Goal: Information Seeking & Learning: Learn about a topic

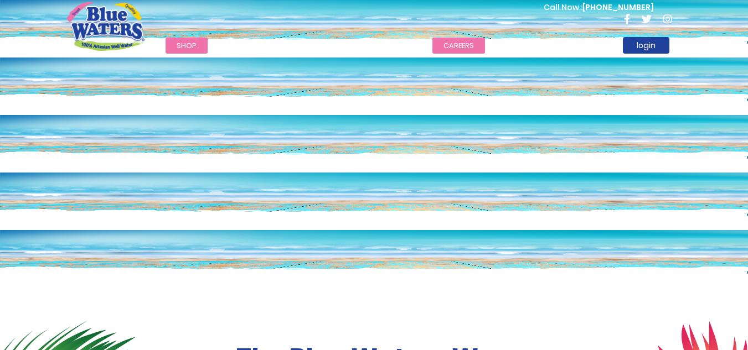
drag, startPoint x: 0, startPoint y: 0, endPoint x: 454, endPoint y: 43, distance: 455.9
click at [454, 43] on link "careers" at bounding box center [458, 46] width 53 height 16
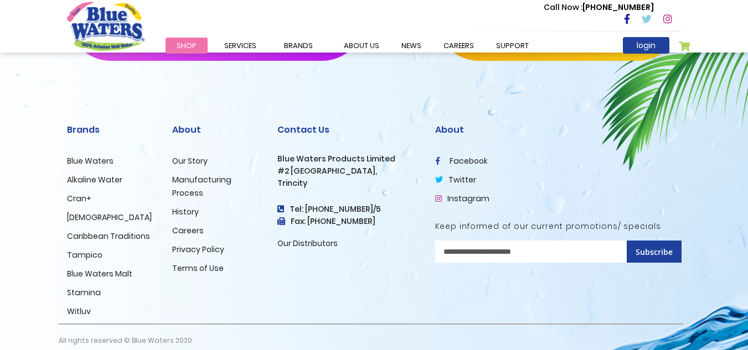
scroll to position [1182, 0]
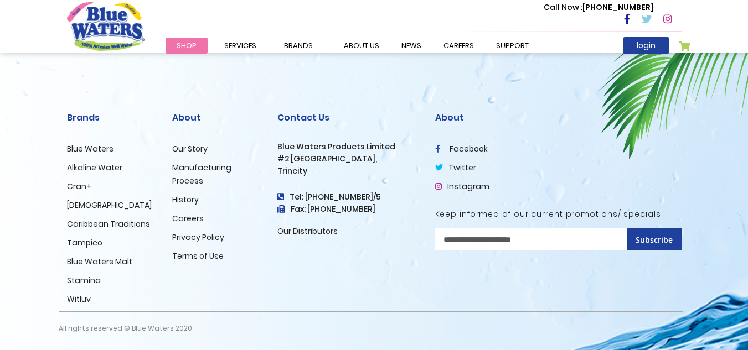
click at [475, 242] on input "Sign Up for Our Newsletter:" at bounding box center [558, 240] width 246 height 22
type input "*"
click at [445, 46] on link "careers" at bounding box center [458, 46] width 53 height 16
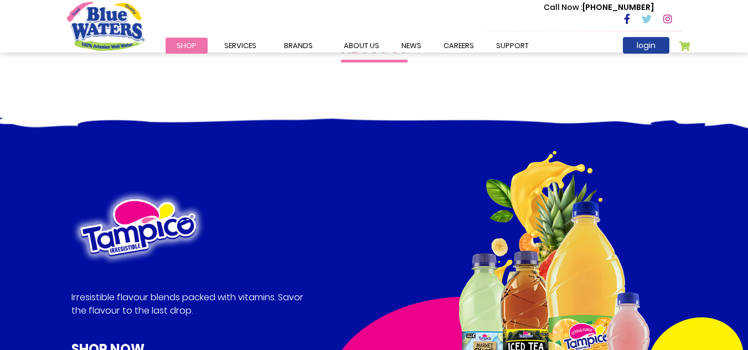
scroll to position [450, 0]
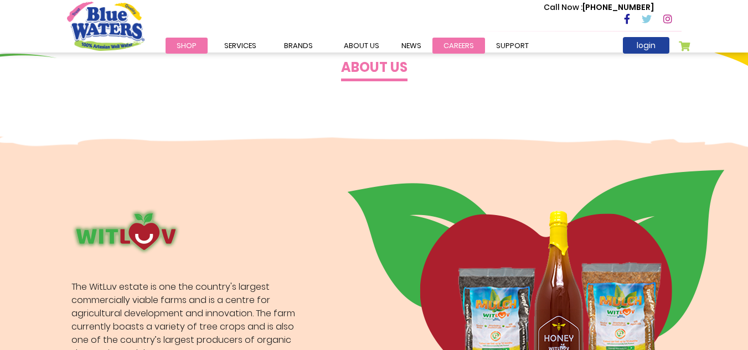
click at [451, 47] on link "careers" at bounding box center [458, 46] width 53 height 16
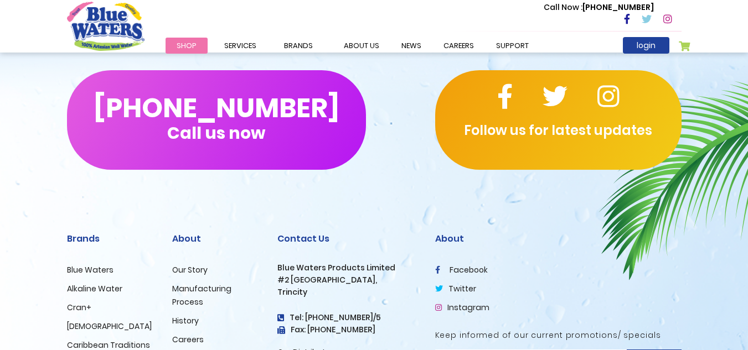
scroll to position [1893, 0]
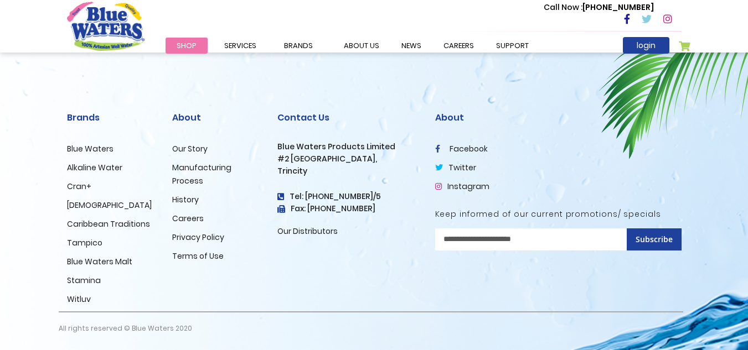
drag, startPoint x: 755, startPoint y: 282, endPoint x: 755, endPoint y: 346, distance: 64.2
click at [500, 242] on input "Sign Up for Our Newsletter:" at bounding box center [558, 240] width 246 height 22
type input "**********"
drag, startPoint x: 573, startPoint y: 237, endPoint x: 423, endPoint y: 236, distance: 150.0
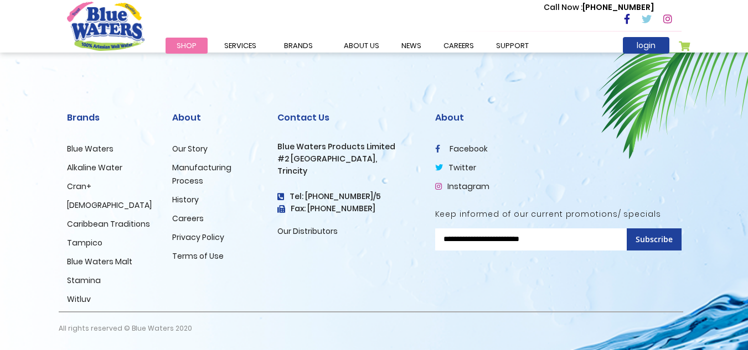
click at [423, 236] on div "**********" at bounding box center [374, 221] width 631 height 257
